Goal: Information Seeking & Learning: Find specific fact

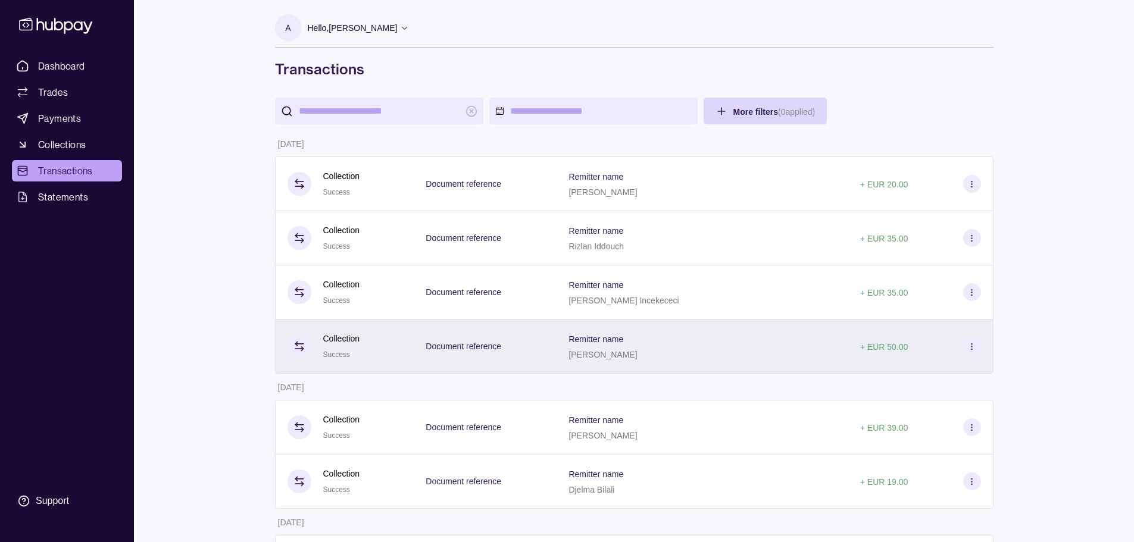
click at [608, 363] on div "Remitter name [PERSON_NAME]" at bounding box center [701, 347] width 291 height 54
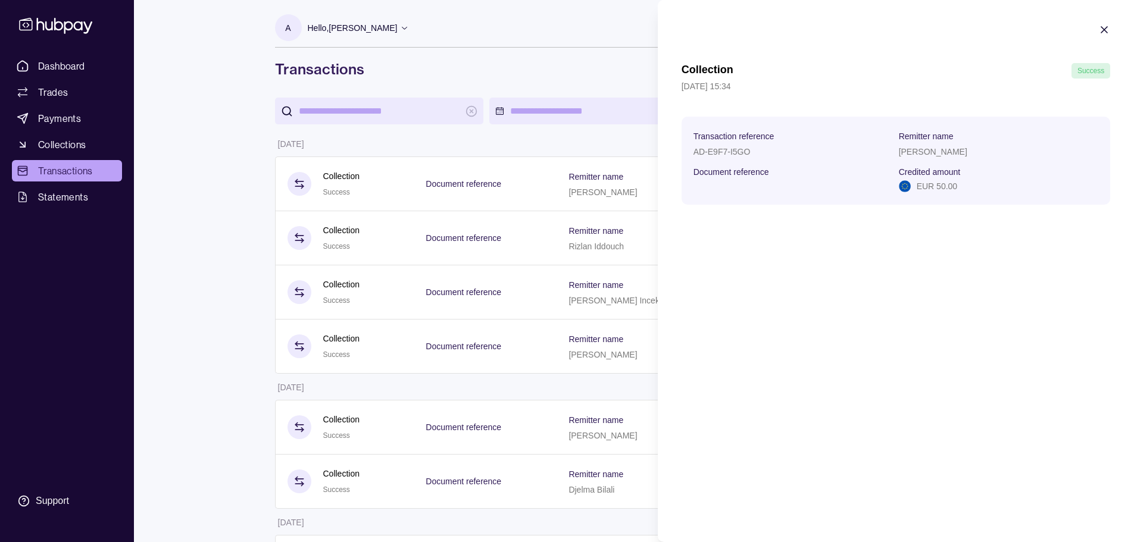
click at [936, 153] on p "[PERSON_NAME]" at bounding box center [933, 152] width 68 height 10
copy p "[PERSON_NAME]"
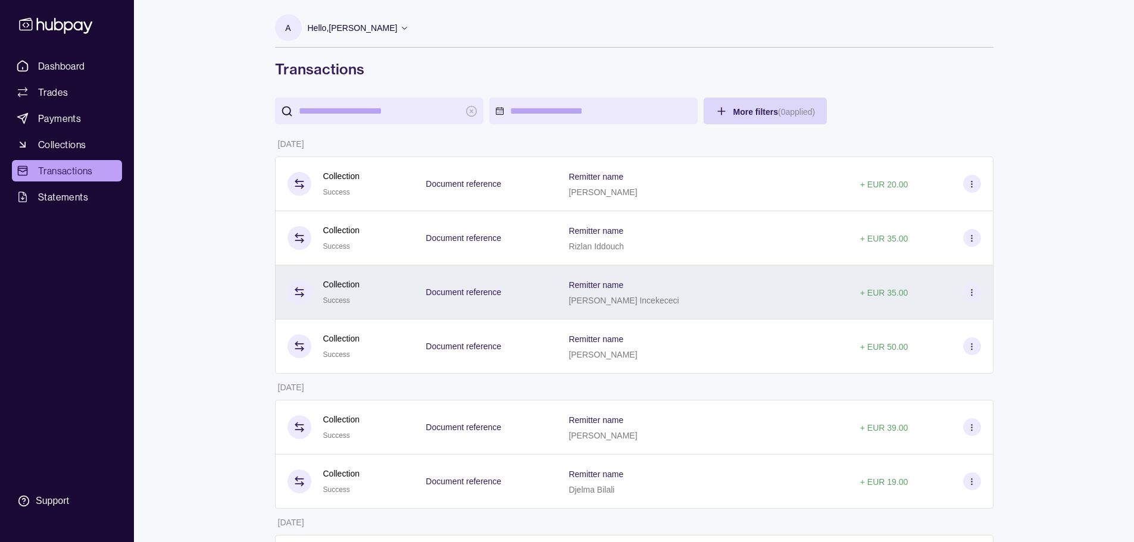
click at [634, 307] on div "Remitter name [PERSON_NAME] Incekececi" at bounding box center [701, 292] width 291 height 54
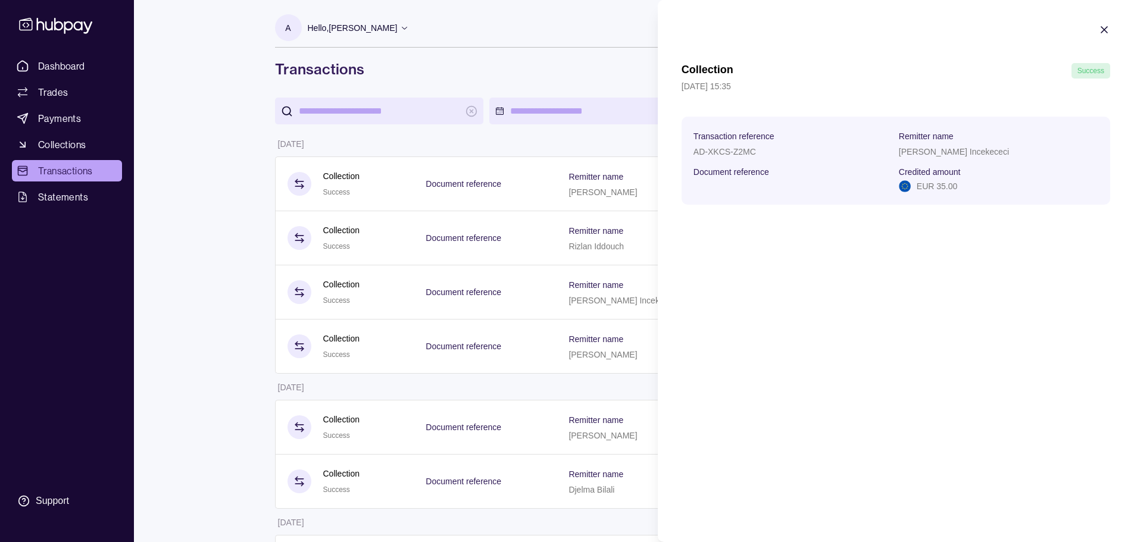
click at [896, 148] on section "Transaction reference AD-XKCS-Z2MC Remitter name [PERSON_NAME] Incekececi Docum…" at bounding box center [895, 161] width 405 height 64
click at [914, 155] on p "[PERSON_NAME] Incekececi" at bounding box center [954, 152] width 110 height 10
copy p "[PERSON_NAME] Incekececi"
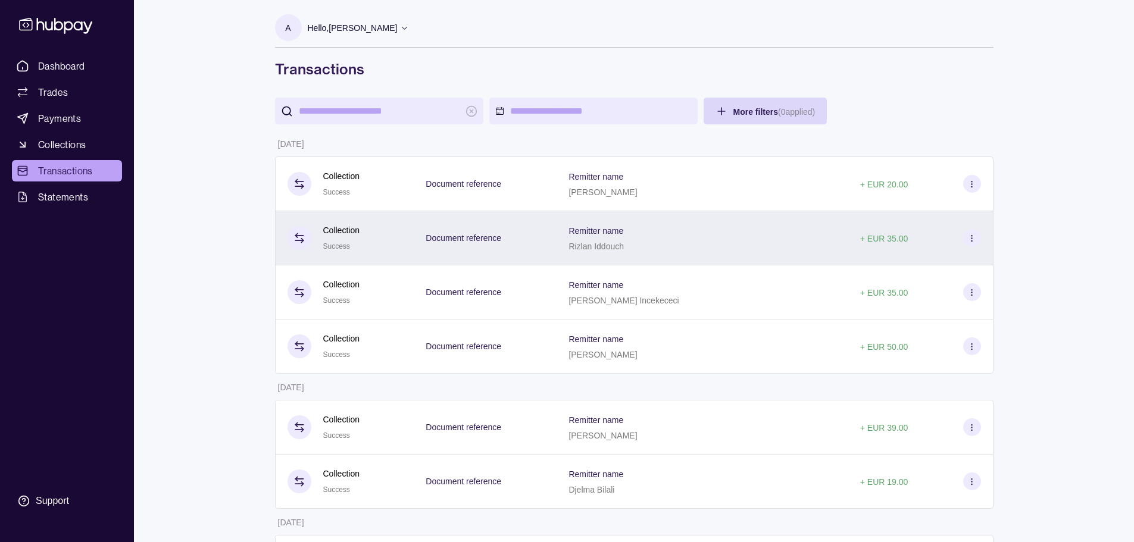
click at [574, 227] on div "Remitter name [PERSON_NAME]" at bounding box center [701, 238] width 291 height 54
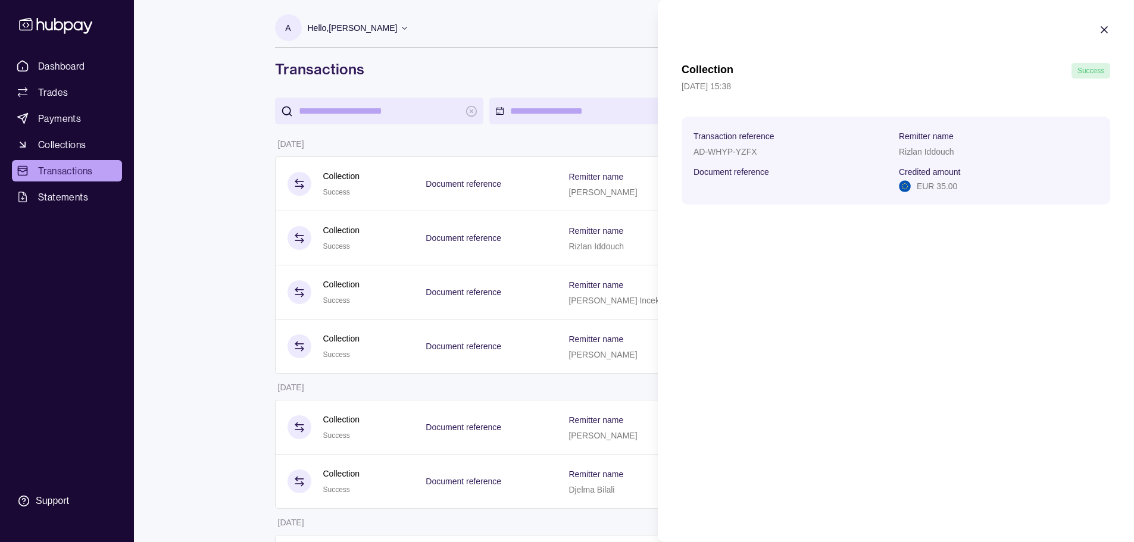
click at [945, 155] on p "Rizlan Iddouch" at bounding box center [926, 152] width 55 height 10
copy p "Rizlan Iddouch"
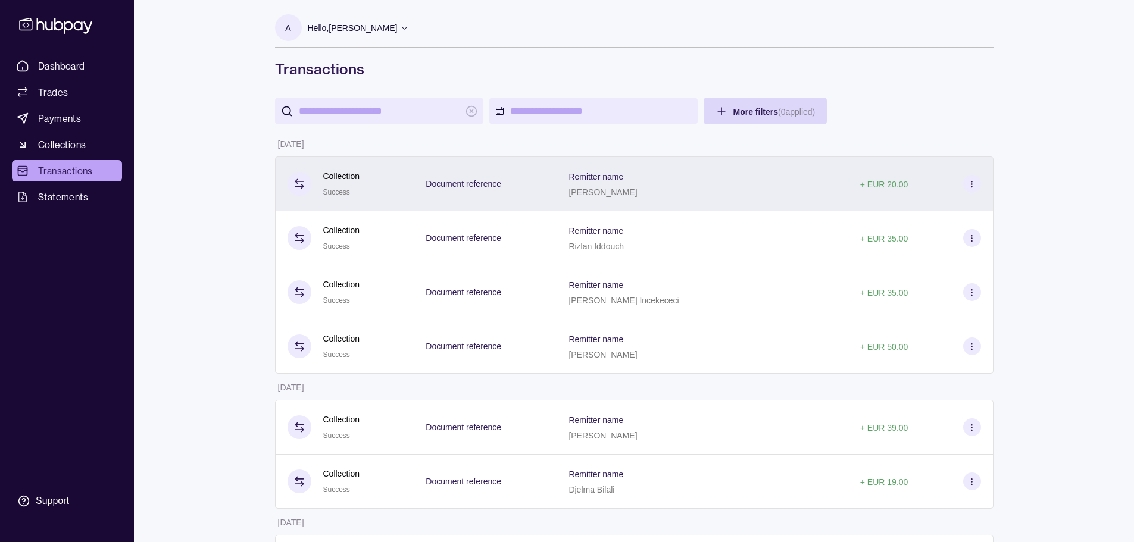
click at [627, 198] on div "[PERSON_NAME]" at bounding box center [602, 191] width 68 height 14
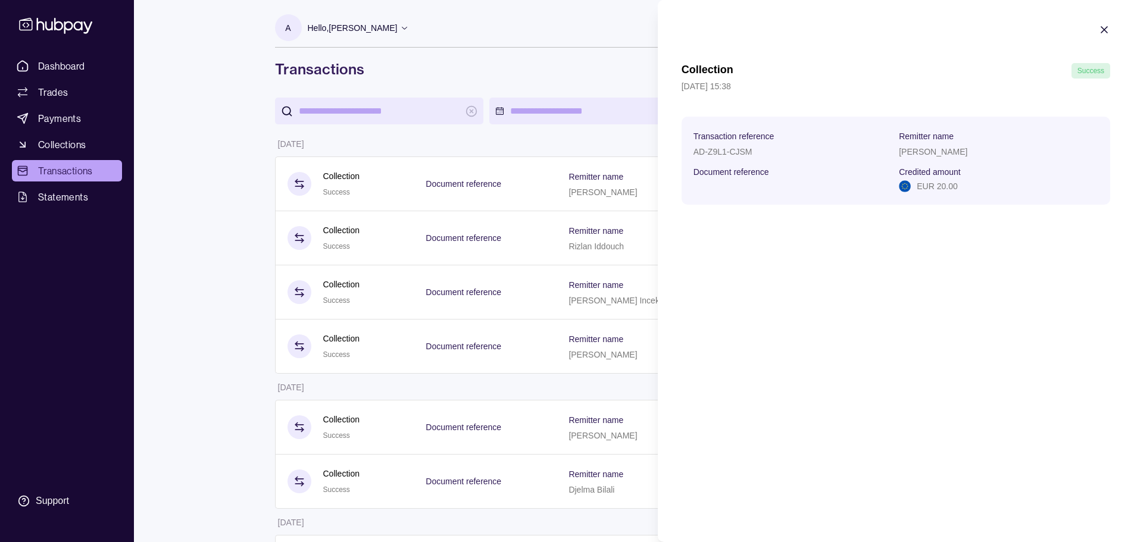
click at [918, 151] on p "[PERSON_NAME]" at bounding box center [933, 152] width 68 height 10
copy p "[PERSON_NAME]"
